Goal: Find specific page/section: Find specific page/section

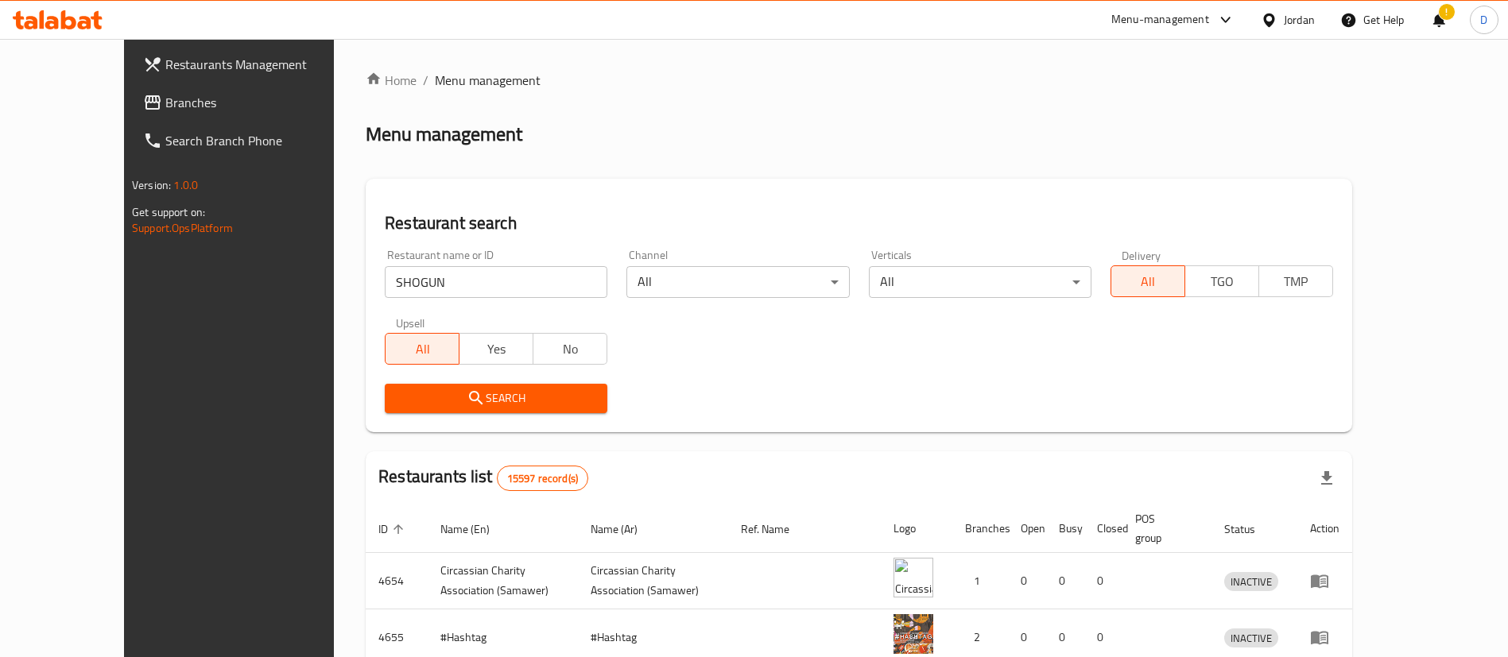
click at [515, 404] on span "Search" at bounding box center [496, 399] width 197 height 20
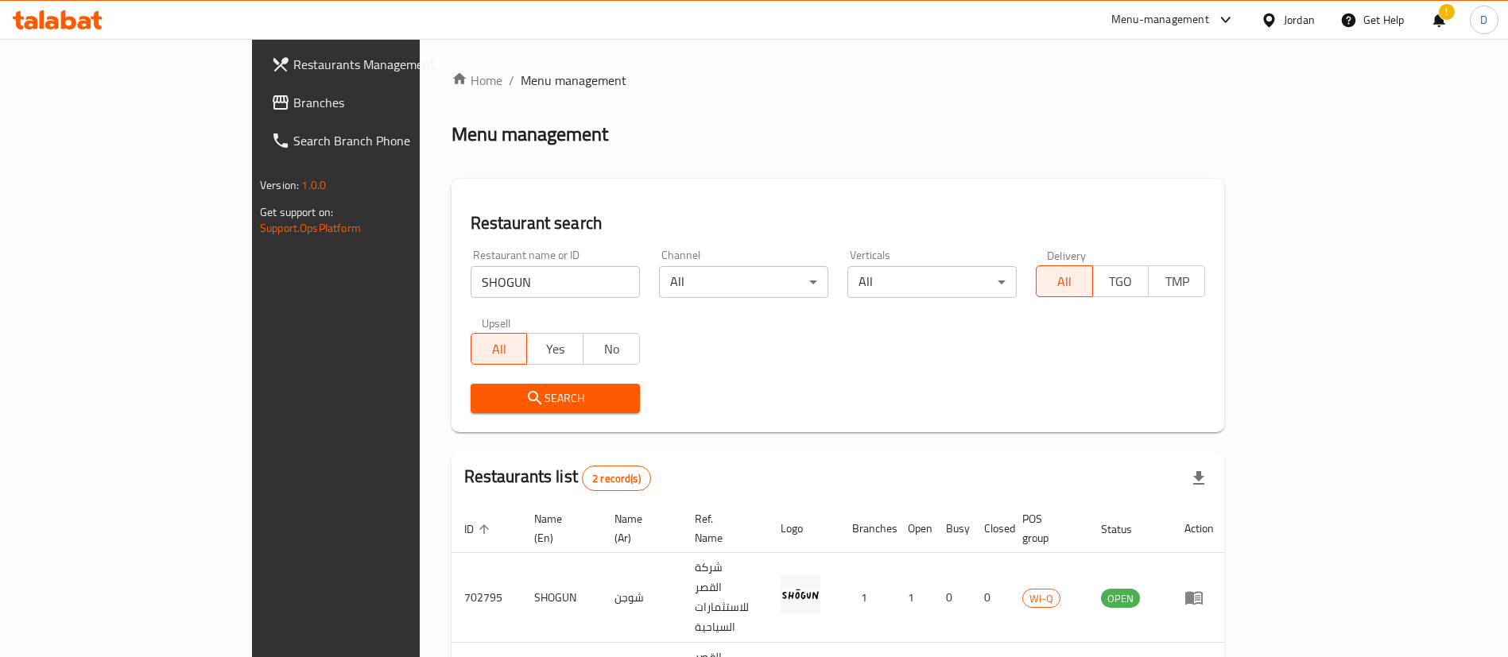
click at [452, 157] on div "Home / Menu management Menu management Restaurant search Restaurant name or ID …" at bounding box center [838, 419] width 773 height 696
drag, startPoint x: 391, startPoint y: 276, endPoint x: 392, endPoint y: 266, distance: 9.6
click at [471, 266] on input "SHOGUN" at bounding box center [555, 282] width 169 height 32
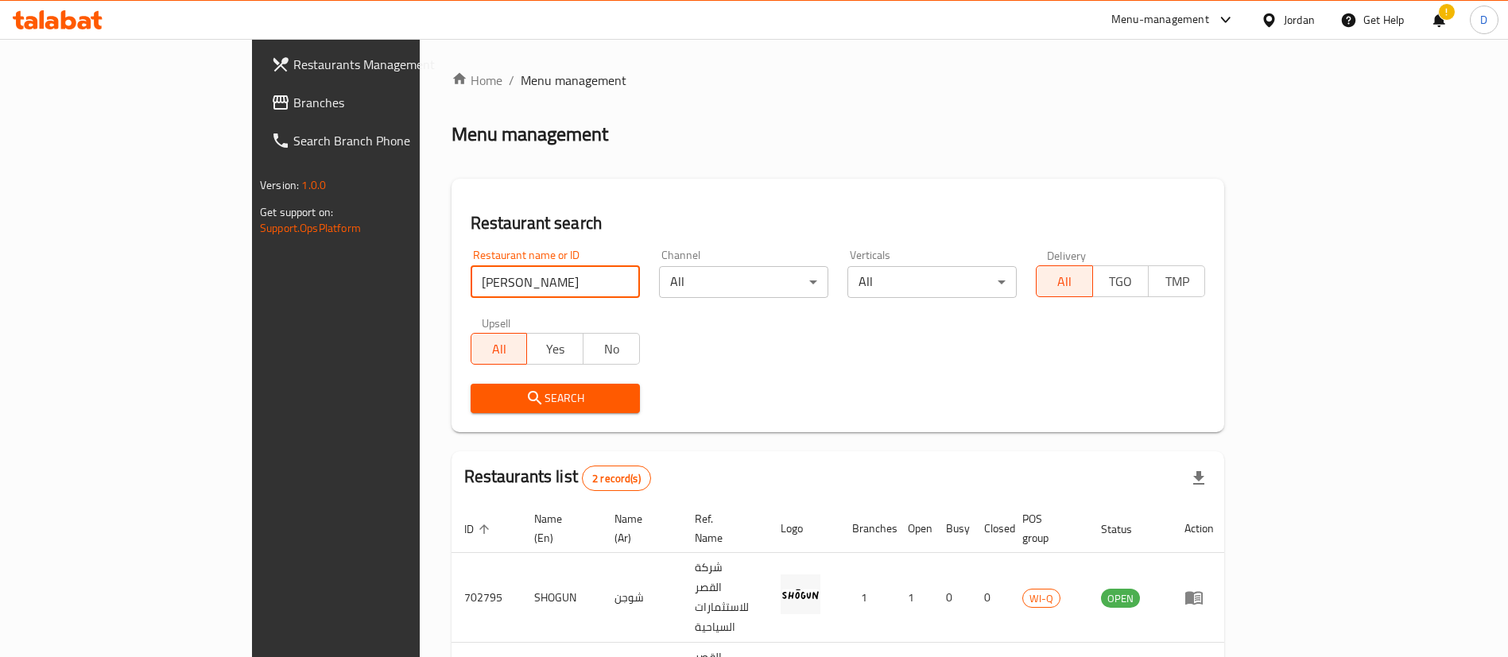
type input "[PERSON_NAME]"
click button "Search" at bounding box center [555, 398] width 169 height 29
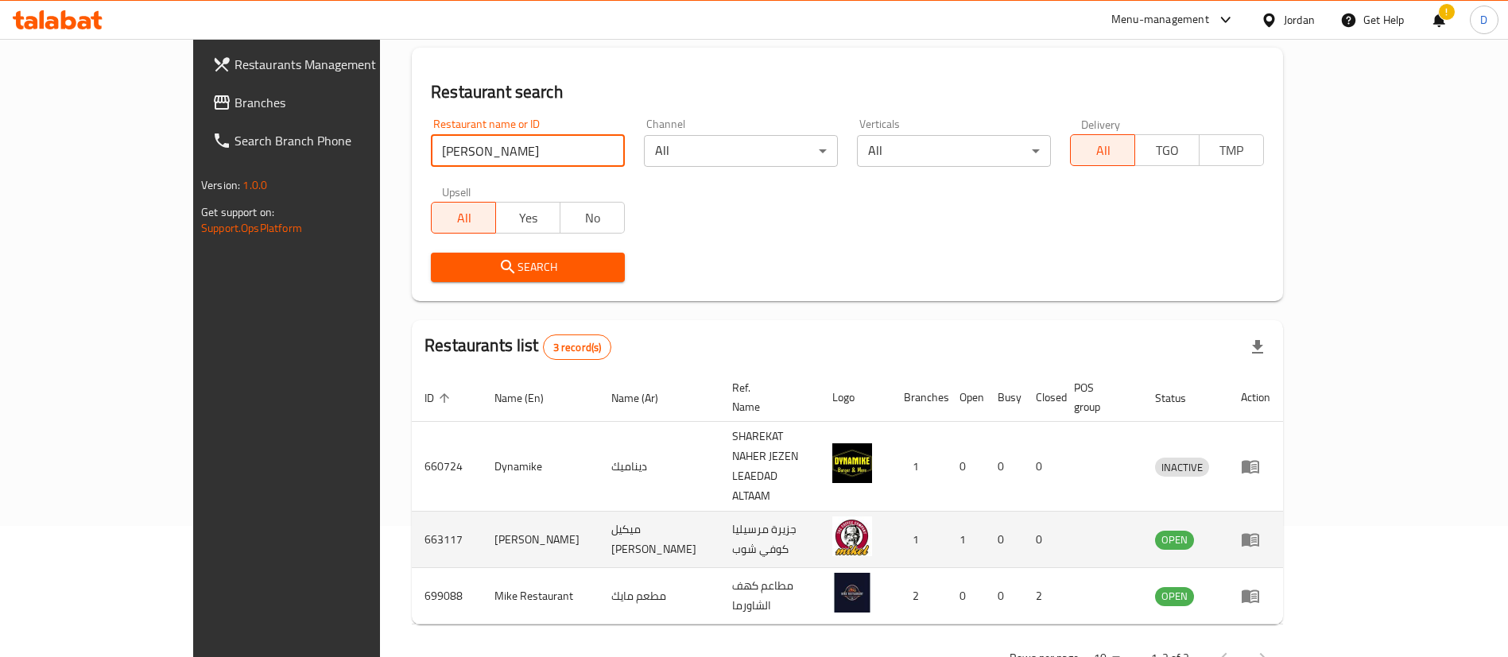
scroll to position [134, 0]
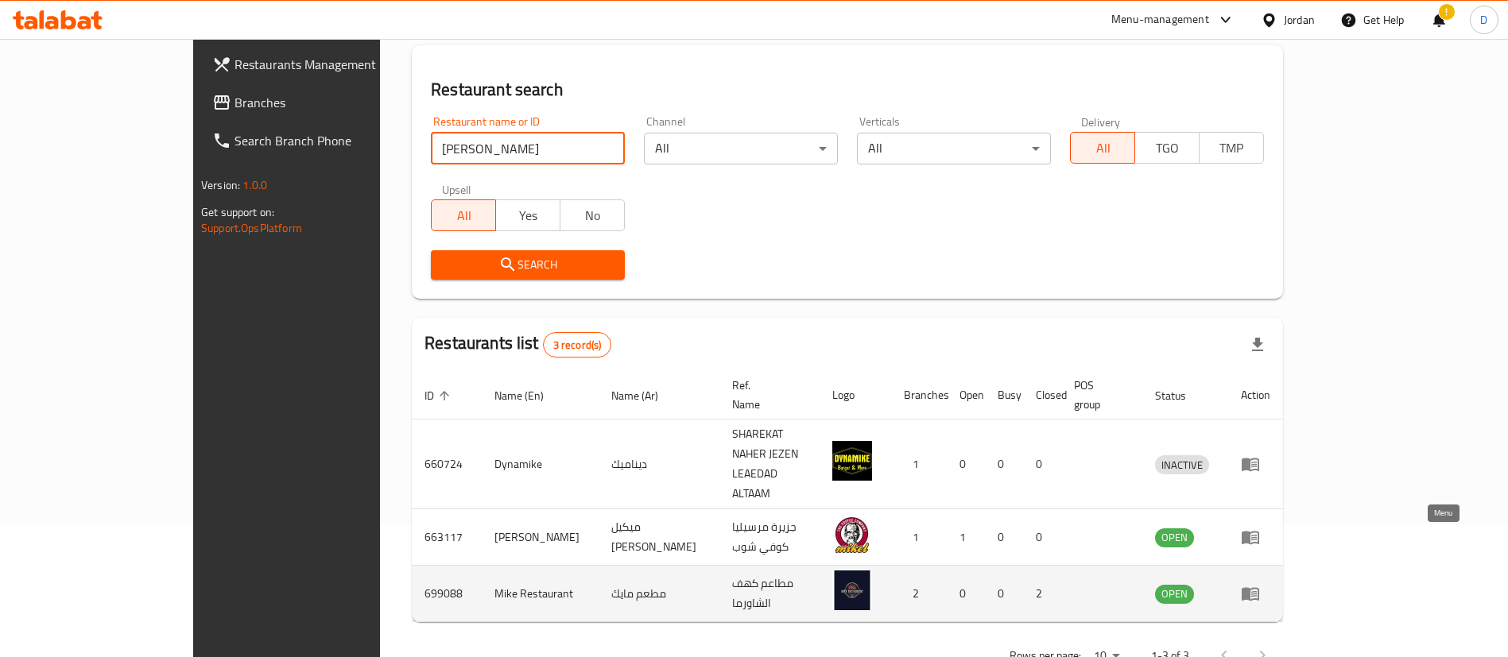
click at [1260, 584] on icon "enhanced table" at bounding box center [1250, 593] width 19 height 19
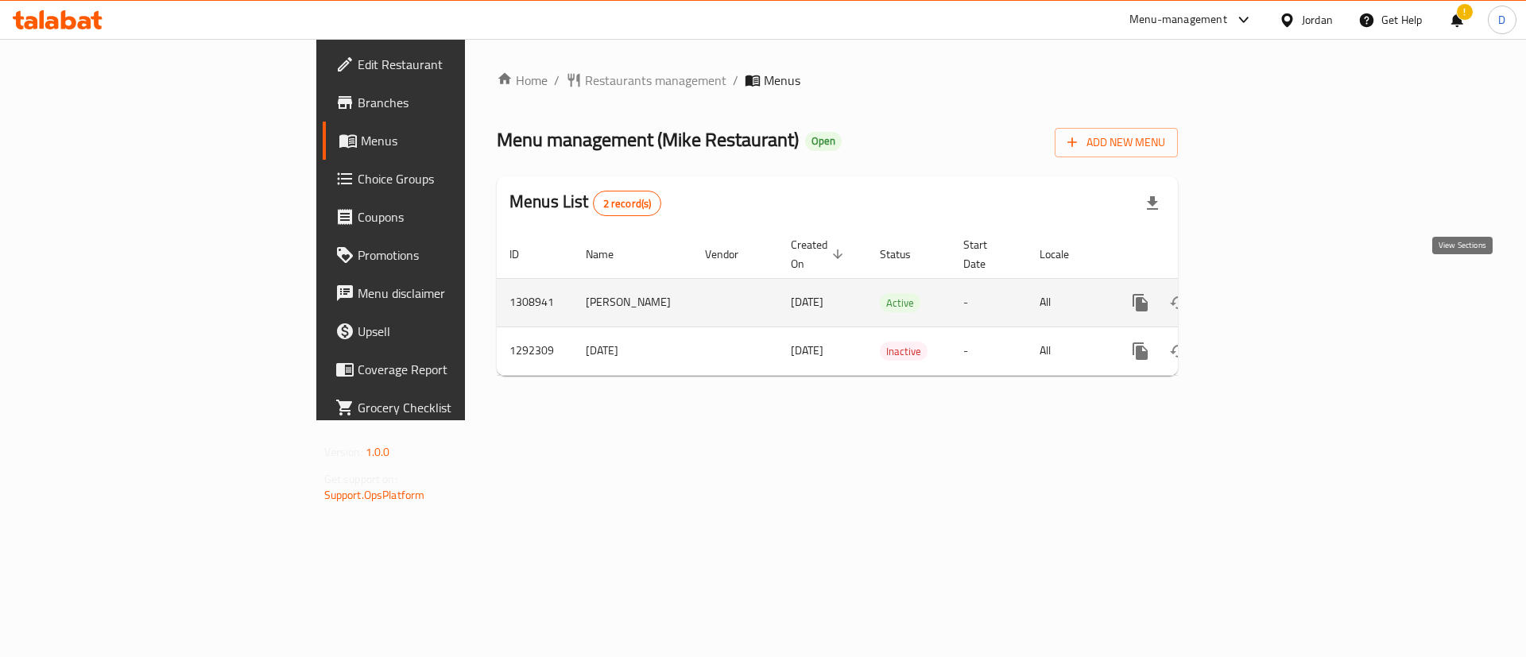
click at [1265, 293] on icon "enhanced table" at bounding box center [1255, 302] width 19 height 19
